Goal: Task Accomplishment & Management: Complete application form

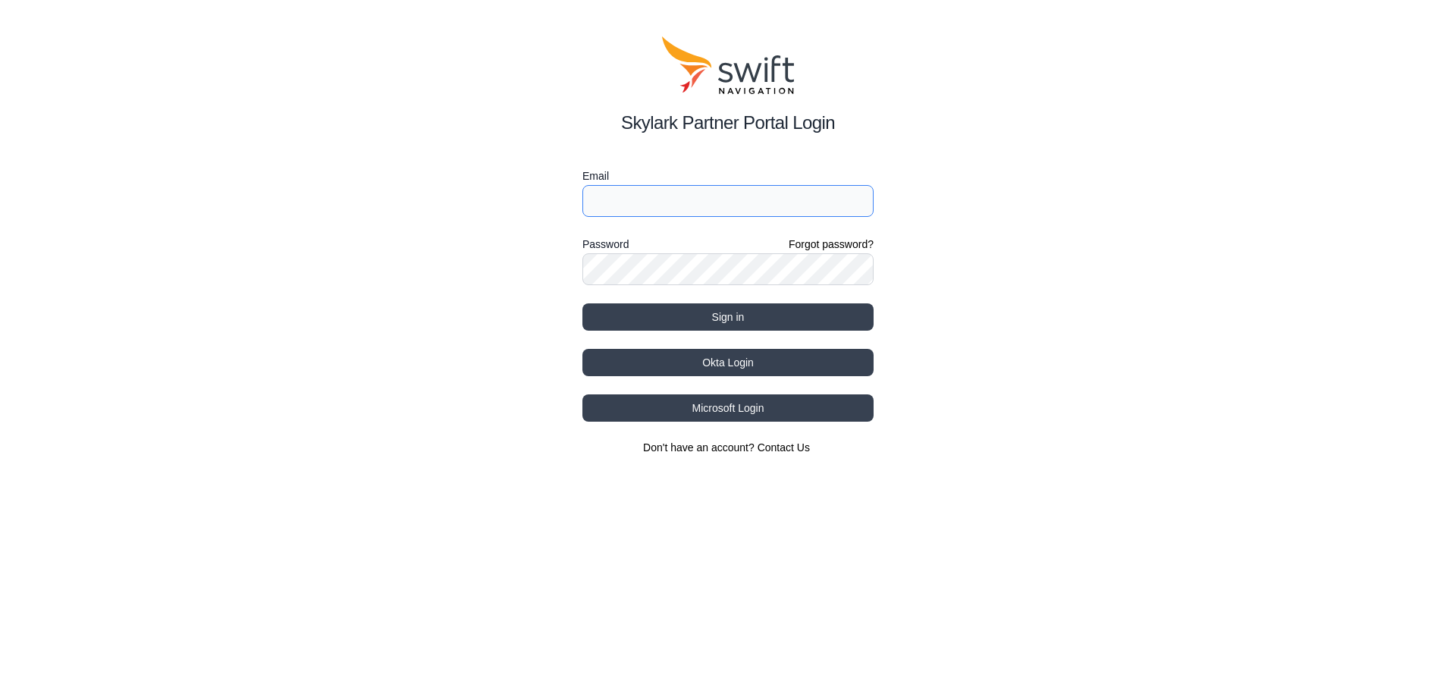
click at [671, 199] on input "Email" at bounding box center [727, 201] width 291 height 32
type input "[EMAIL_ADDRESS][DOMAIN_NAME]"
click at [582, 303] on button "Sign in" at bounding box center [727, 316] width 291 height 27
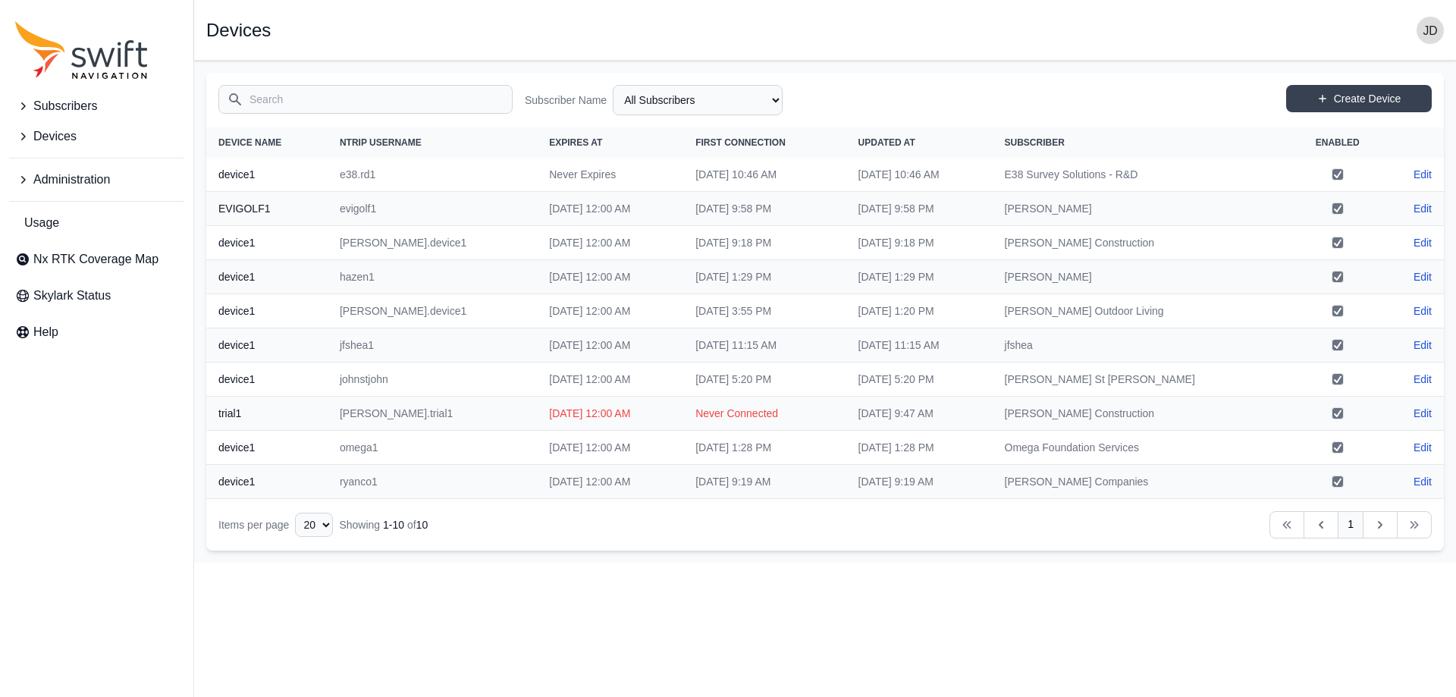
click at [45, 143] on span "Devices" at bounding box center [54, 136] width 43 height 18
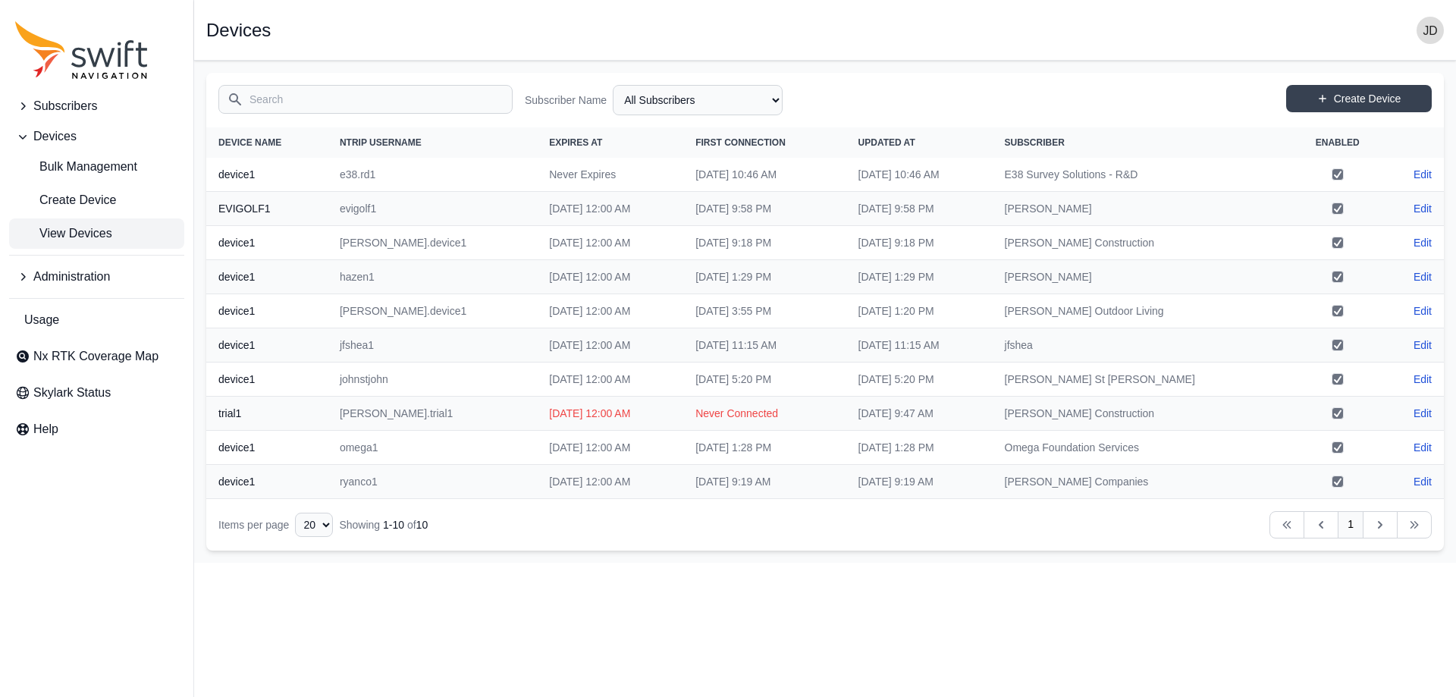
click at [45, 107] on span "Subscribers" at bounding box center [65, 106] width 64 height 18
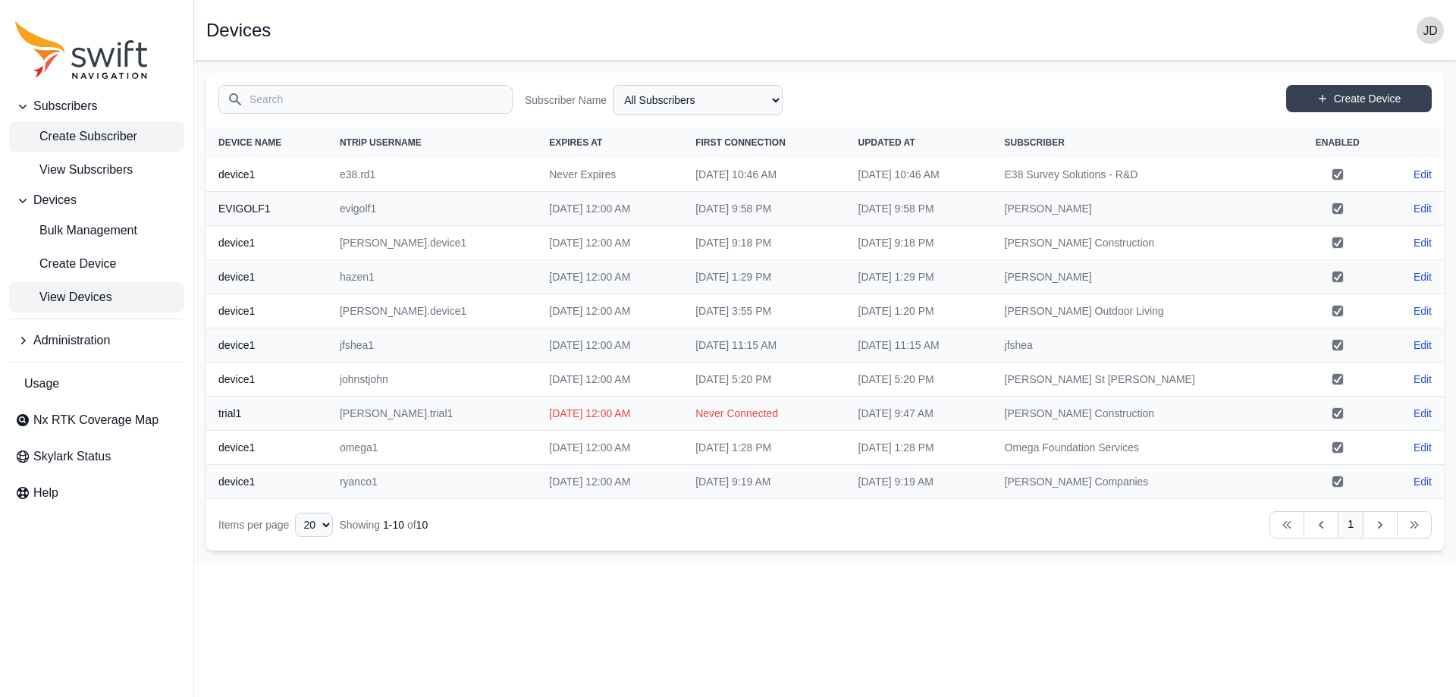
click at [114, 132] on span "Create Subscriber" at bounding box center [76, 136] width 122 height 18
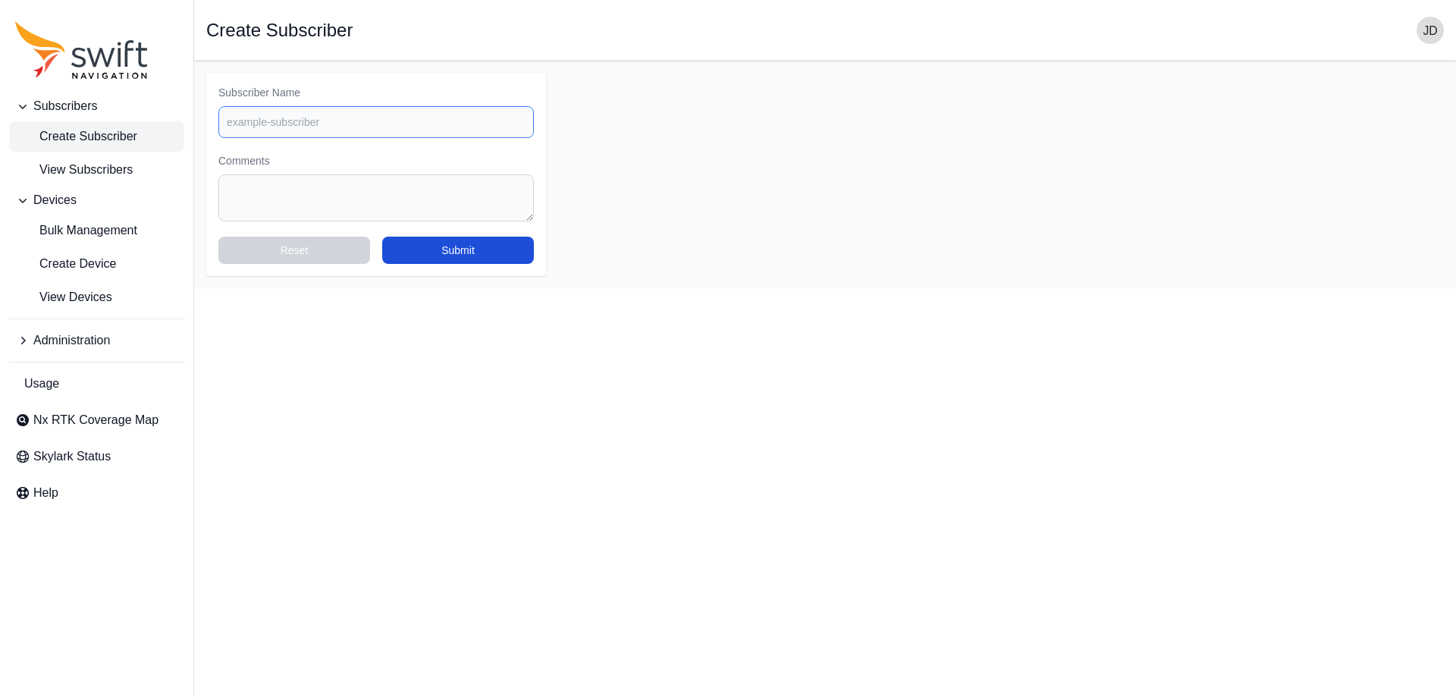
click at [324, 129] on input "Subscriber Name" at bounding box center [375, 122] width 315 height 32
paste input "[PERSON_NAME] Engineering"
type input "[PERSON_NAME] Engineering"
click at [474, 256] on button "Submit" at bounding box center [458, 250] width 152 height 27
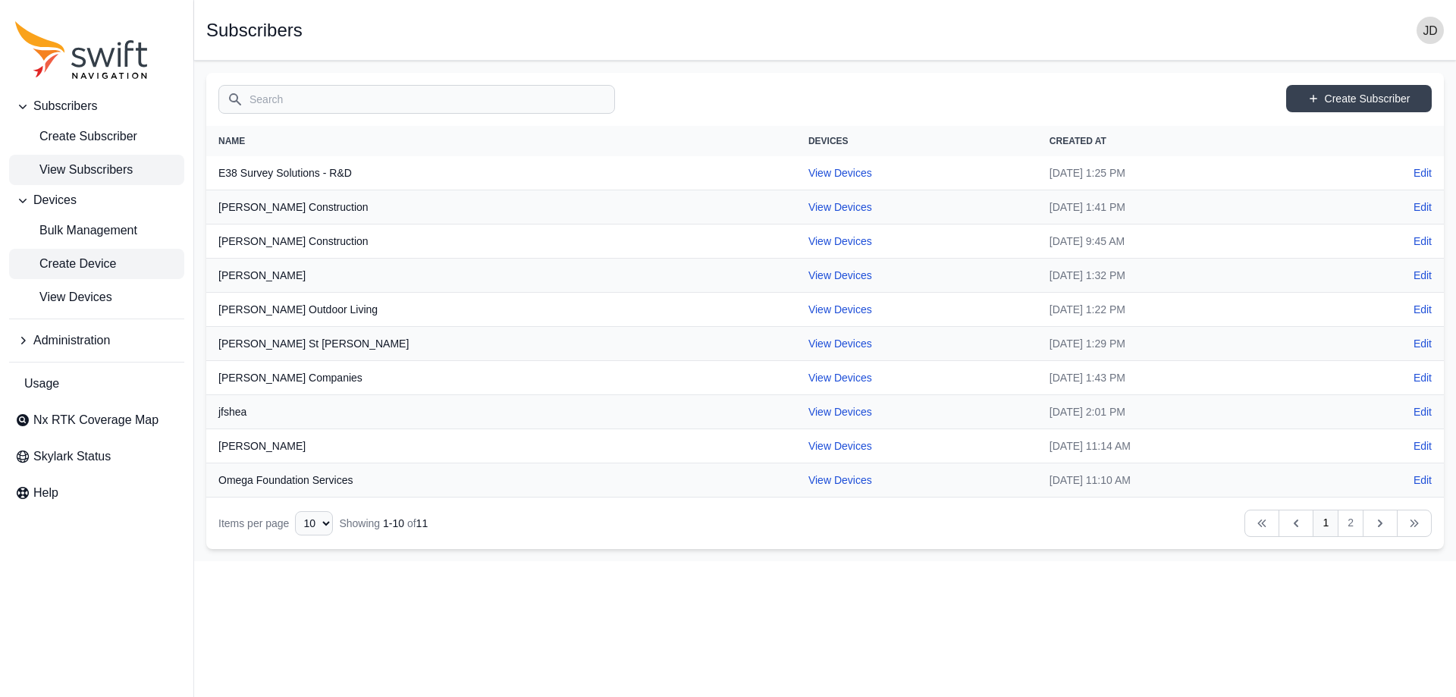
click at [85, 259] on span "Create Device" at bounding box center [65, 264] width 101 height 18
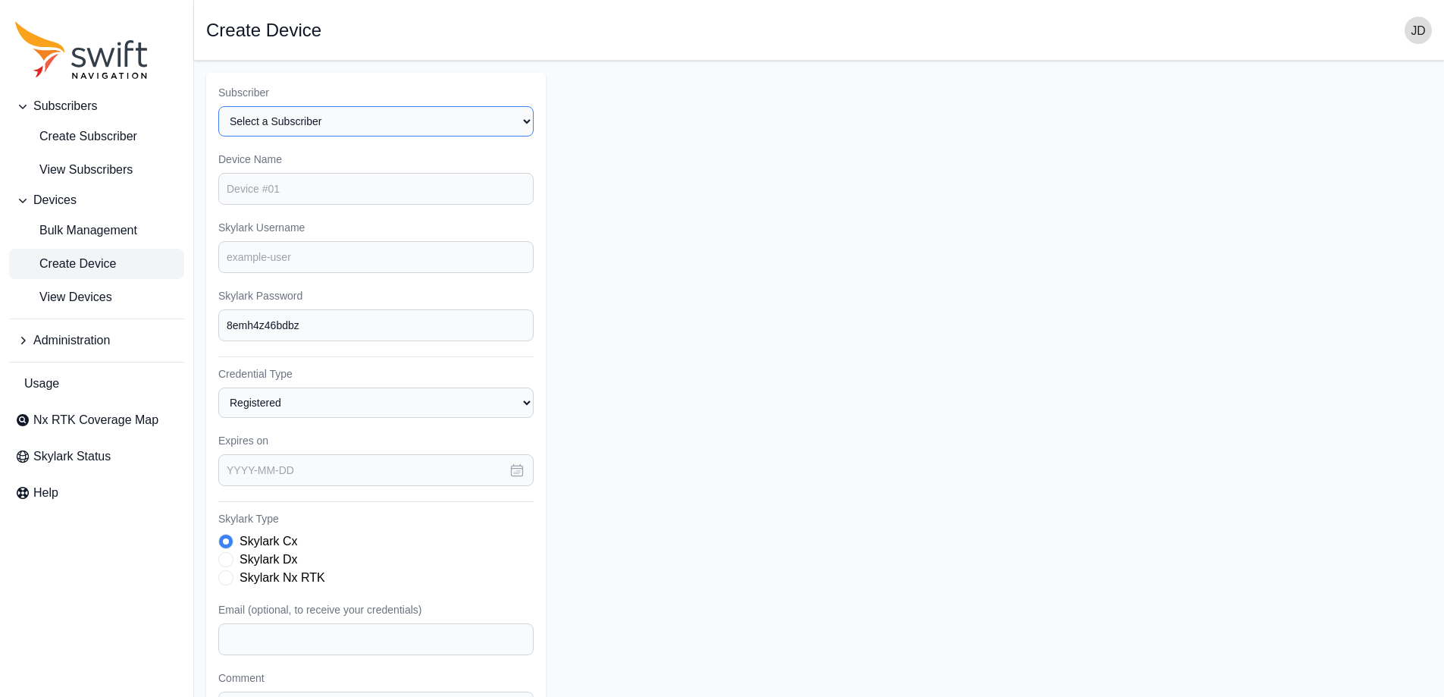
click at [365, 124] on select "Select a Subscriber E38 Survey Solutions - R&D [PERSON_NAME] Construction [PERS…" at bounding box center [375, 121] width 315 height 30
select select "804d7529-3983-42a5-abaa-09252d63d6fa"
click at [218, 106] on select "Select a Subscriber E38 Survey Solutions - R&D [PERSON_NAME] Construction [PERS…" at bounding box center [375, 121] width 315 height 30
drag, startPoint x: 341, startPoint y: 209, endPoint x: 340, endPoint y: 176, distance: 33.4
click at [353, 178] on div "Subscriber Select a Subscriber E38 Survey Solutions - R&D [PERSON_NAME] Constru…" at bounding box center [376, 456] width 340 height 766
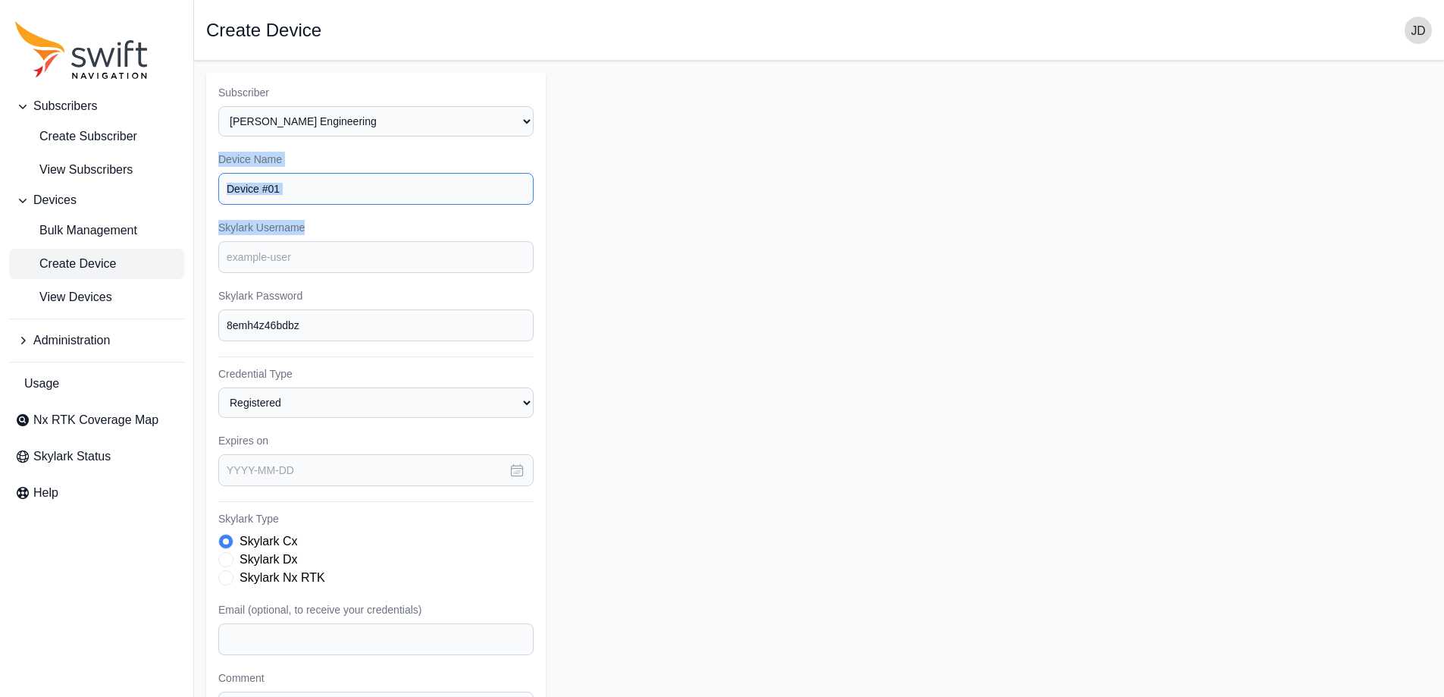
click at [327, 194] on input "Device Name" at bounding box center [375, 189] width 315 height 32
type input "device1"
type input "wandling1"
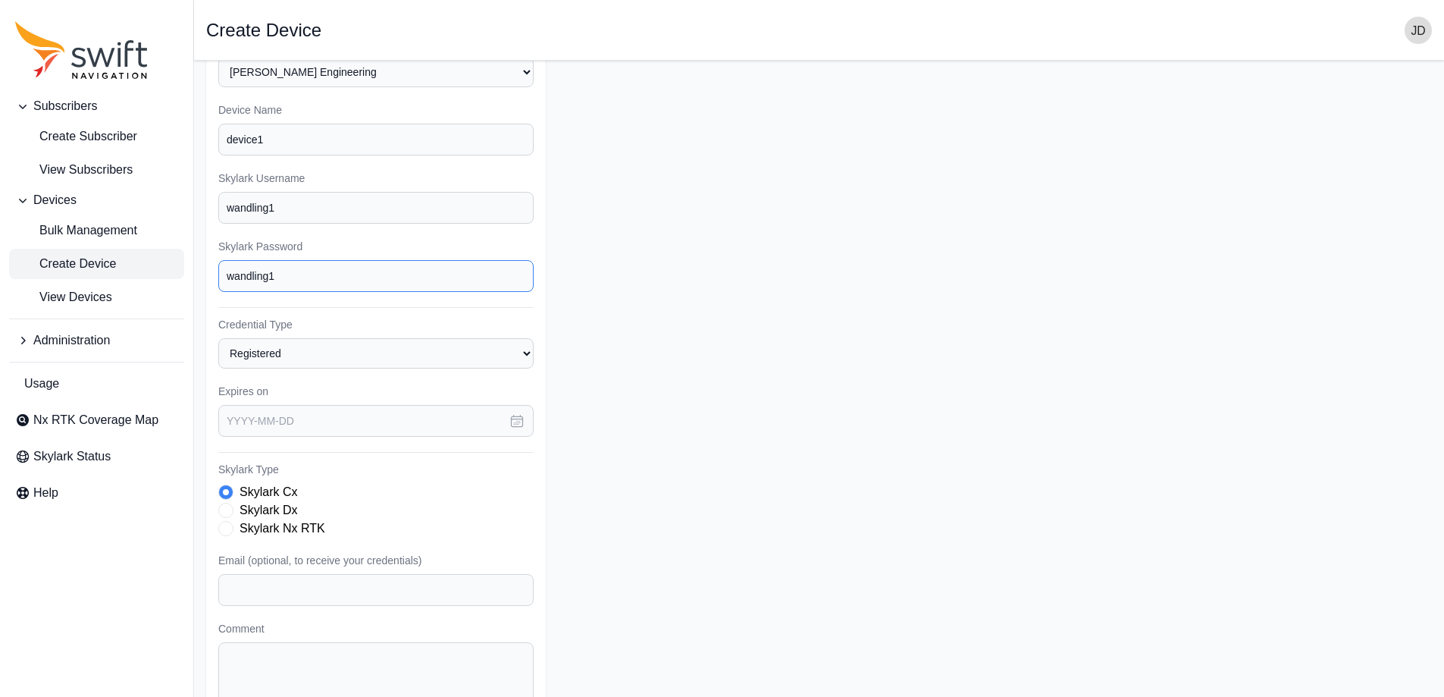
scroll to position [76, 0]
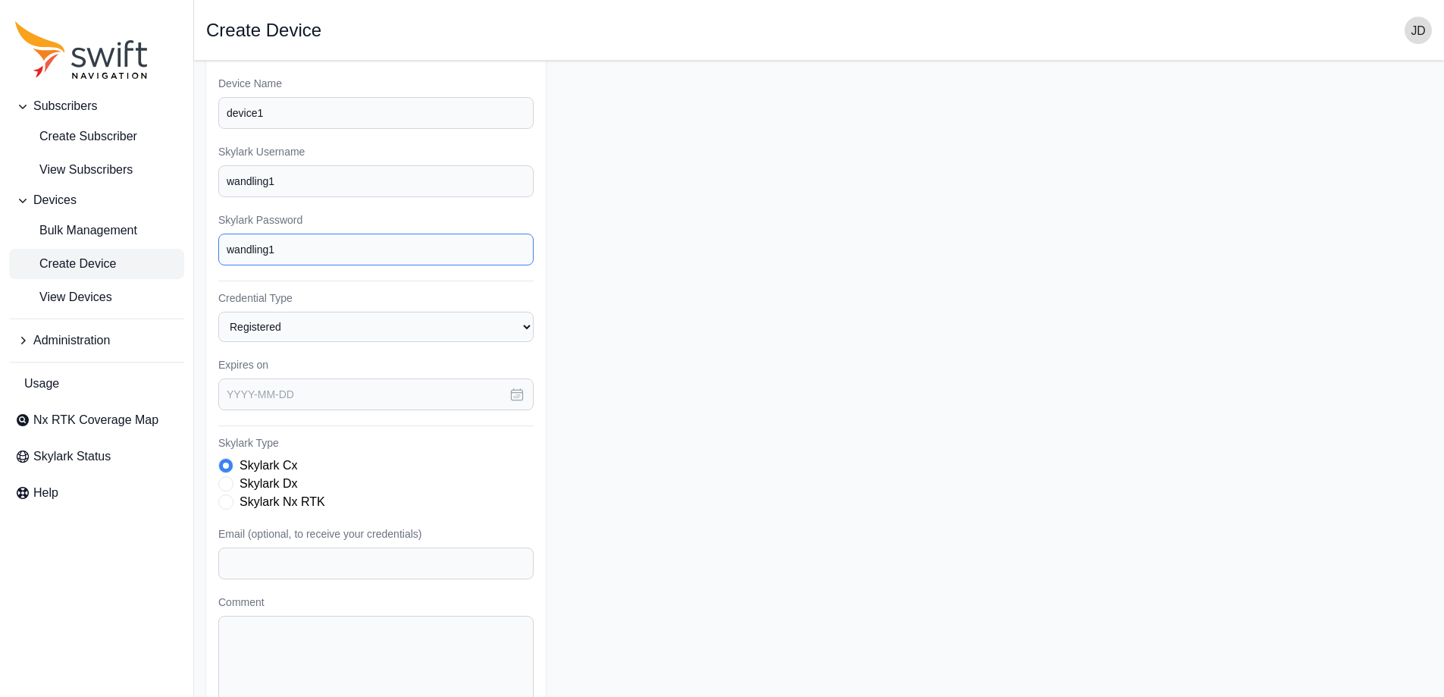
type input "wandling1"
click at [279, 503] on label "Skylark Nx RTK" at bounding box center [283, 502] width 86 height 18
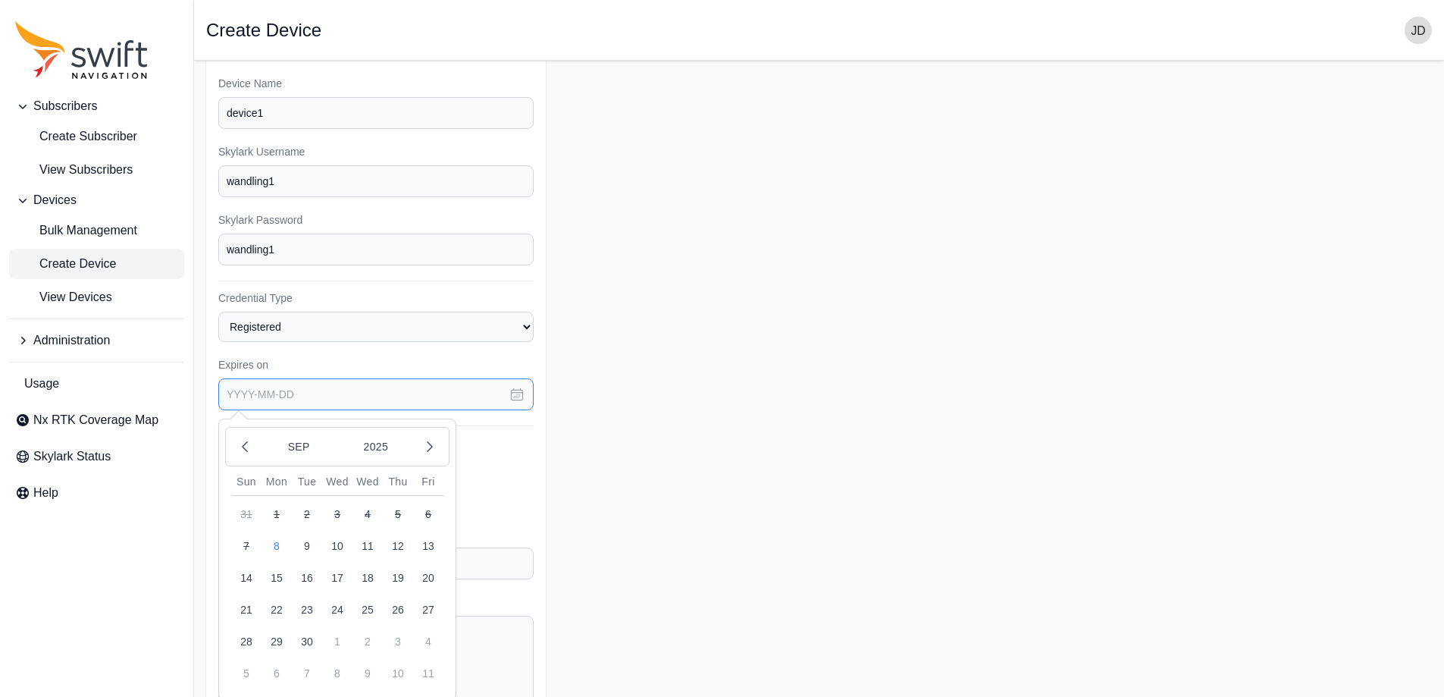
click at [317, 403] on input "text" at bounding box center [375, 394] width 315 height 32
click at [441, 441] on button "button" at bounding box center [430, 447] width 26 height 26
click at [330, 541] on button "8" at bounding box center [337, 546] width 30 height 30
type input "[DATE]"
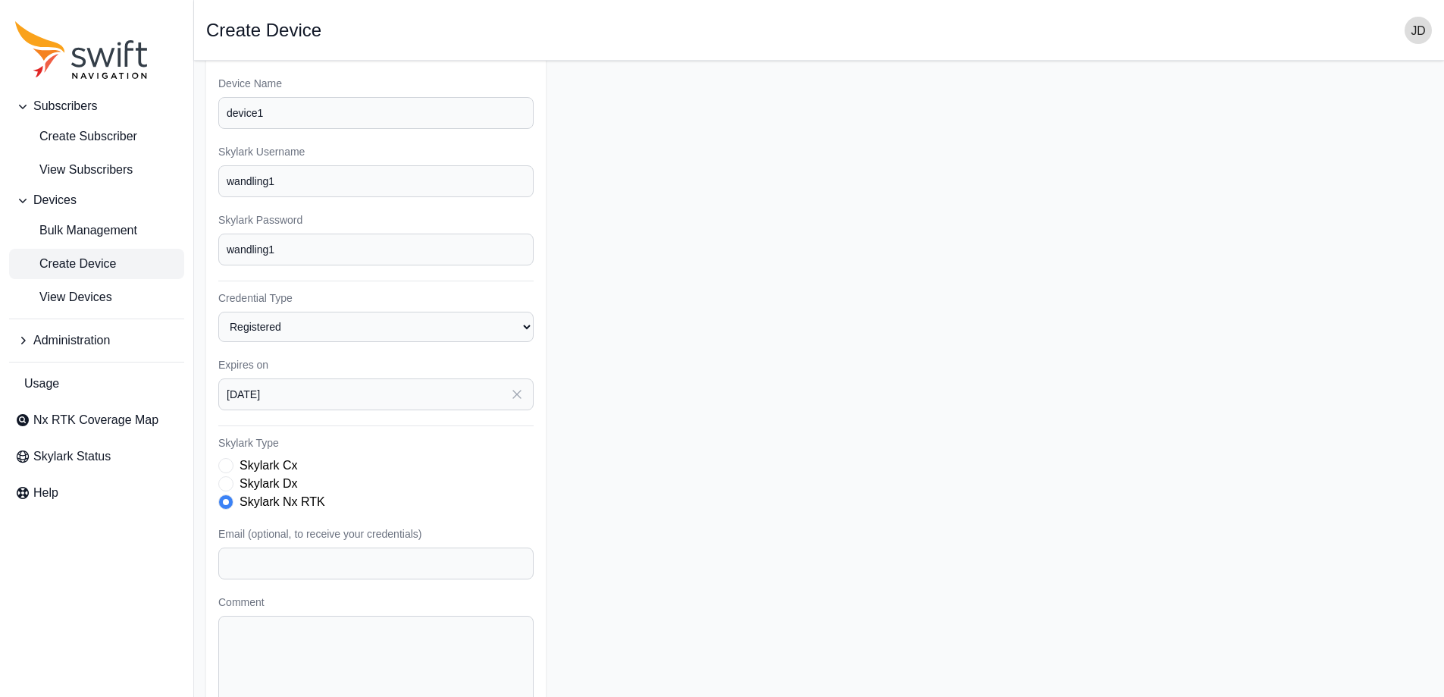
click at [496, 504] on div "Skylark Nx RTK" at bounding box center [375, 502] width 315 height 18
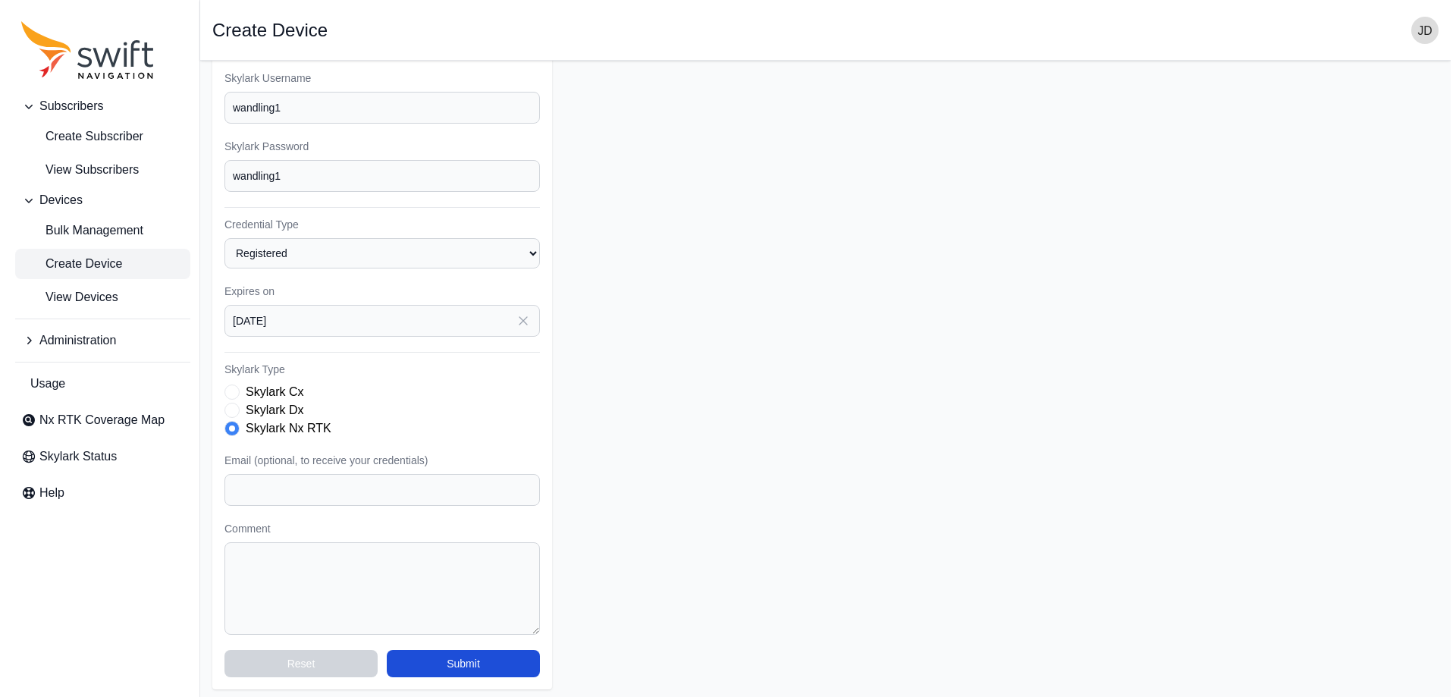
scroll to position [152, 0]
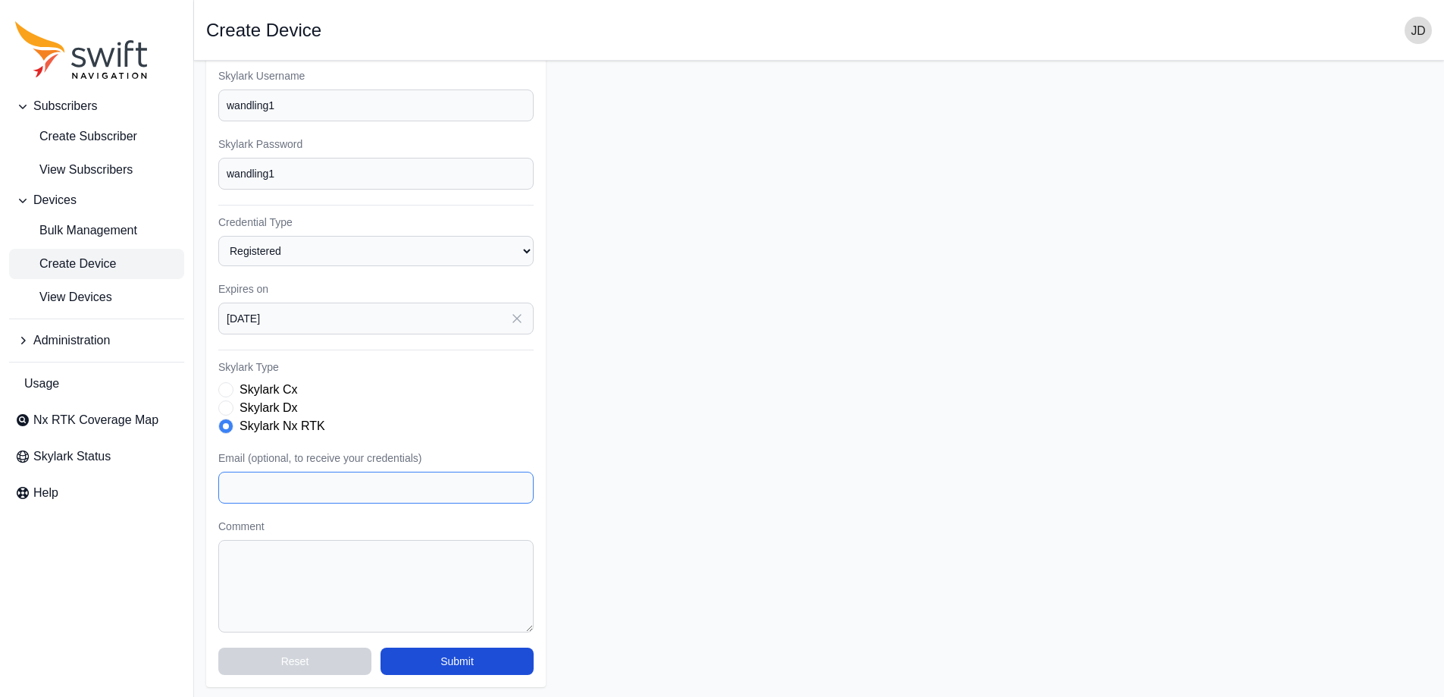
click at [484, 484] on input "Email (optional, to receive your credentials)" at bounding box center [375, 488] width 315 height 32
type input "[EMAIL_ADDRESS][DOMAIN_NAME]"
click at [444, 658] on button "Submit" at bounding box center [457, 661] width 153 height 27
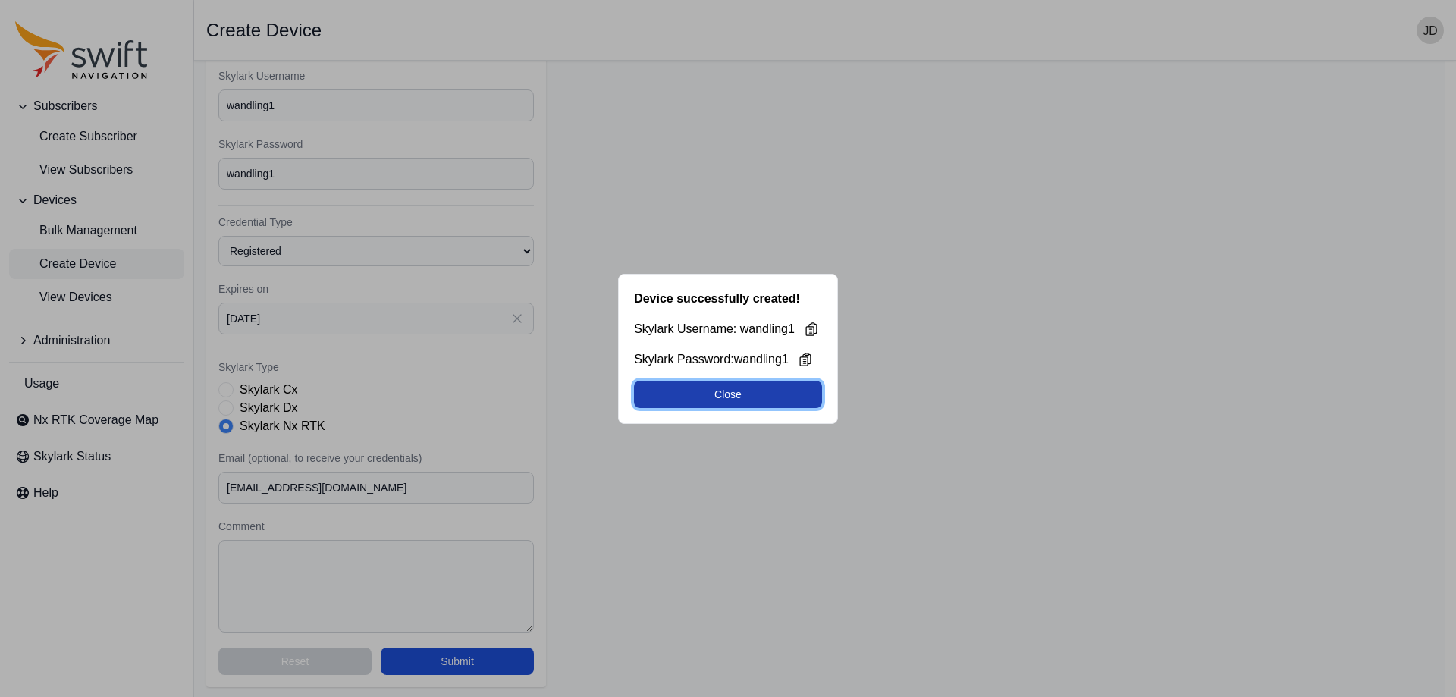
click at [735, 399] on button "Close" at bounding box center [728, 394] width 188 height 27
